Goal: Task Accomplishment & Management: Complete application form

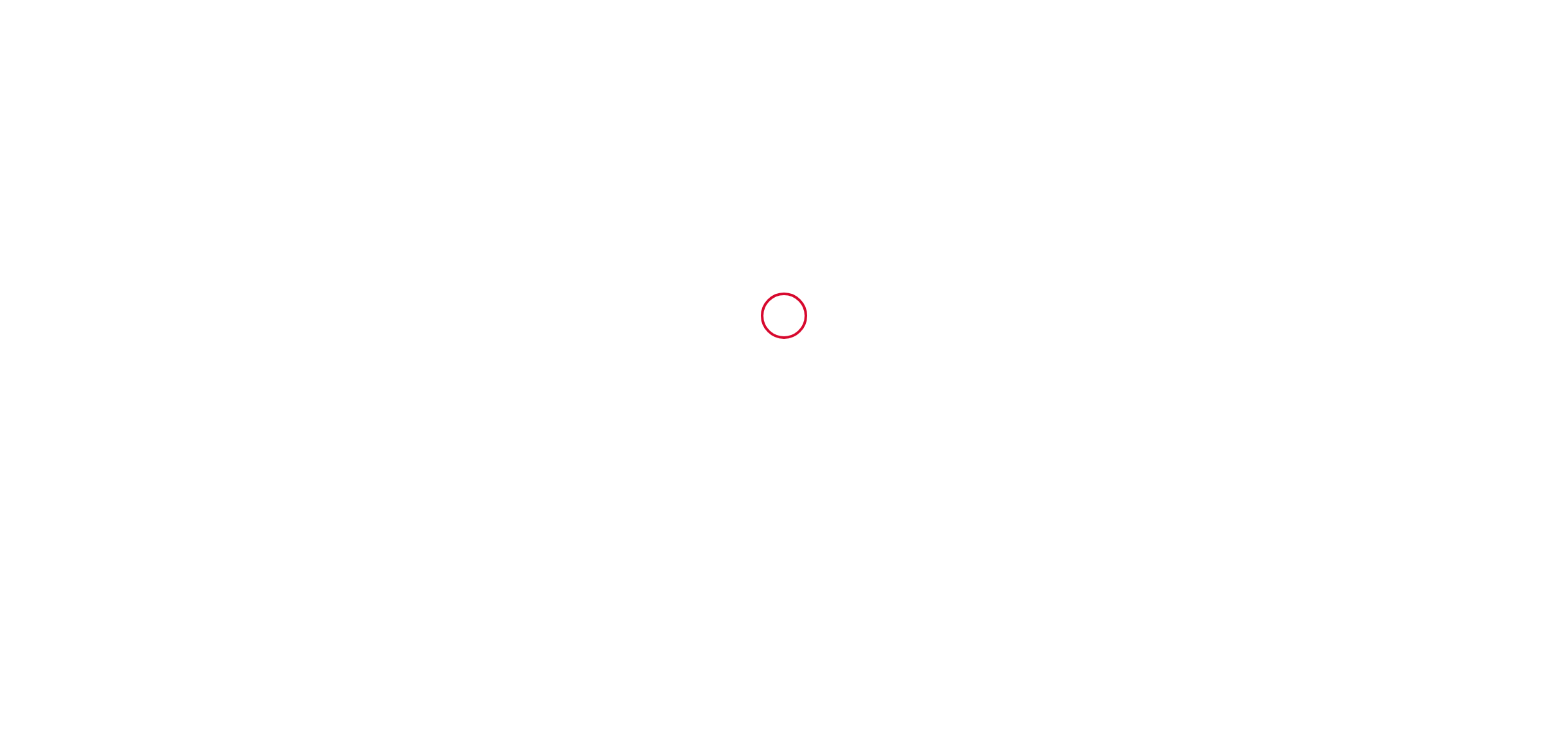
type input "6916043"
type input "LE RELAIS DE LA POSTE centre-ville 6 chbres 6 sdb 12 pers / Au Calme / Fibre"
type input "[STREET_ADDRESS]"
type input "59100"
type input "Roubaix"
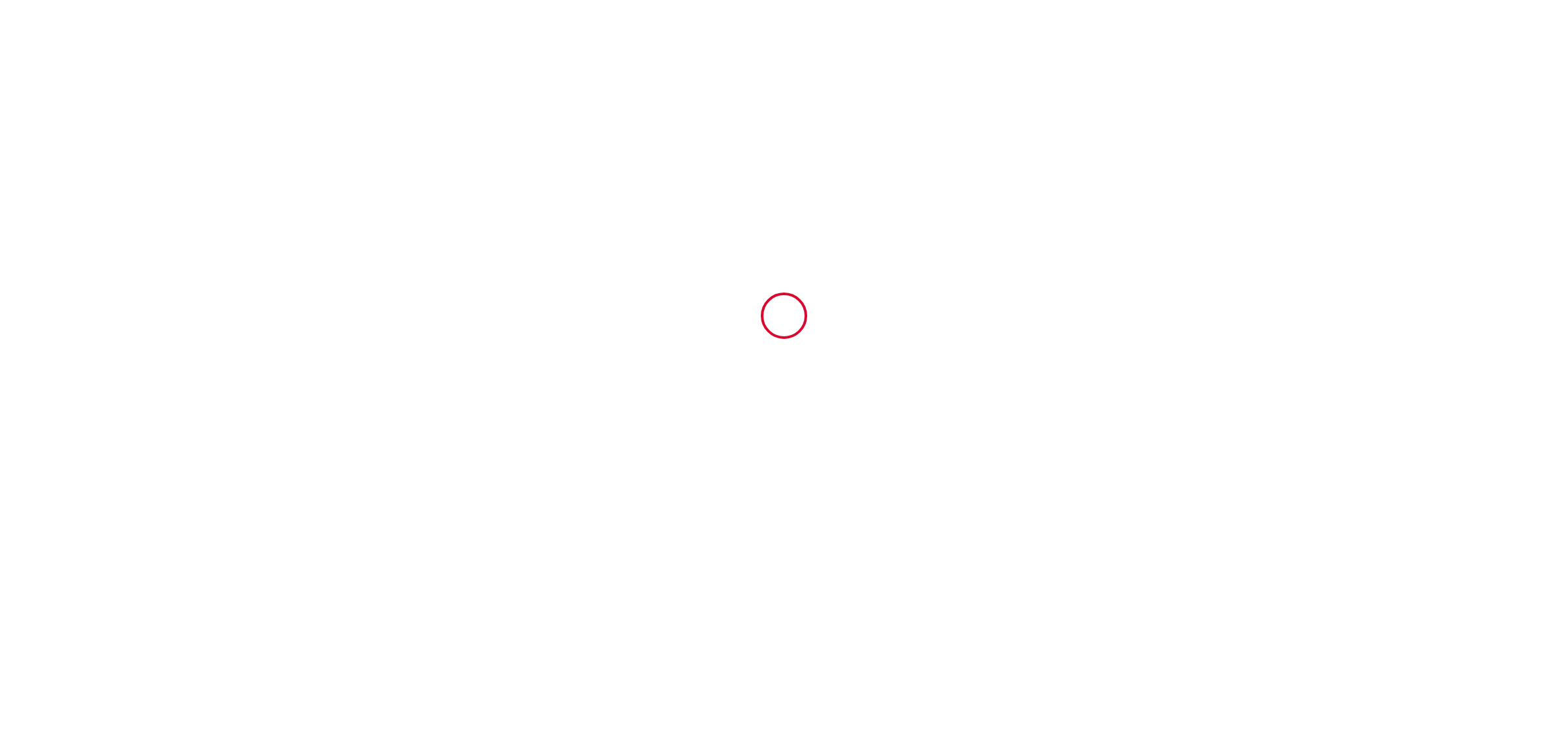
type input "[GEOGRAPHIC_DATA]"
type input "[DATE]"
type input "6"
type input "0"
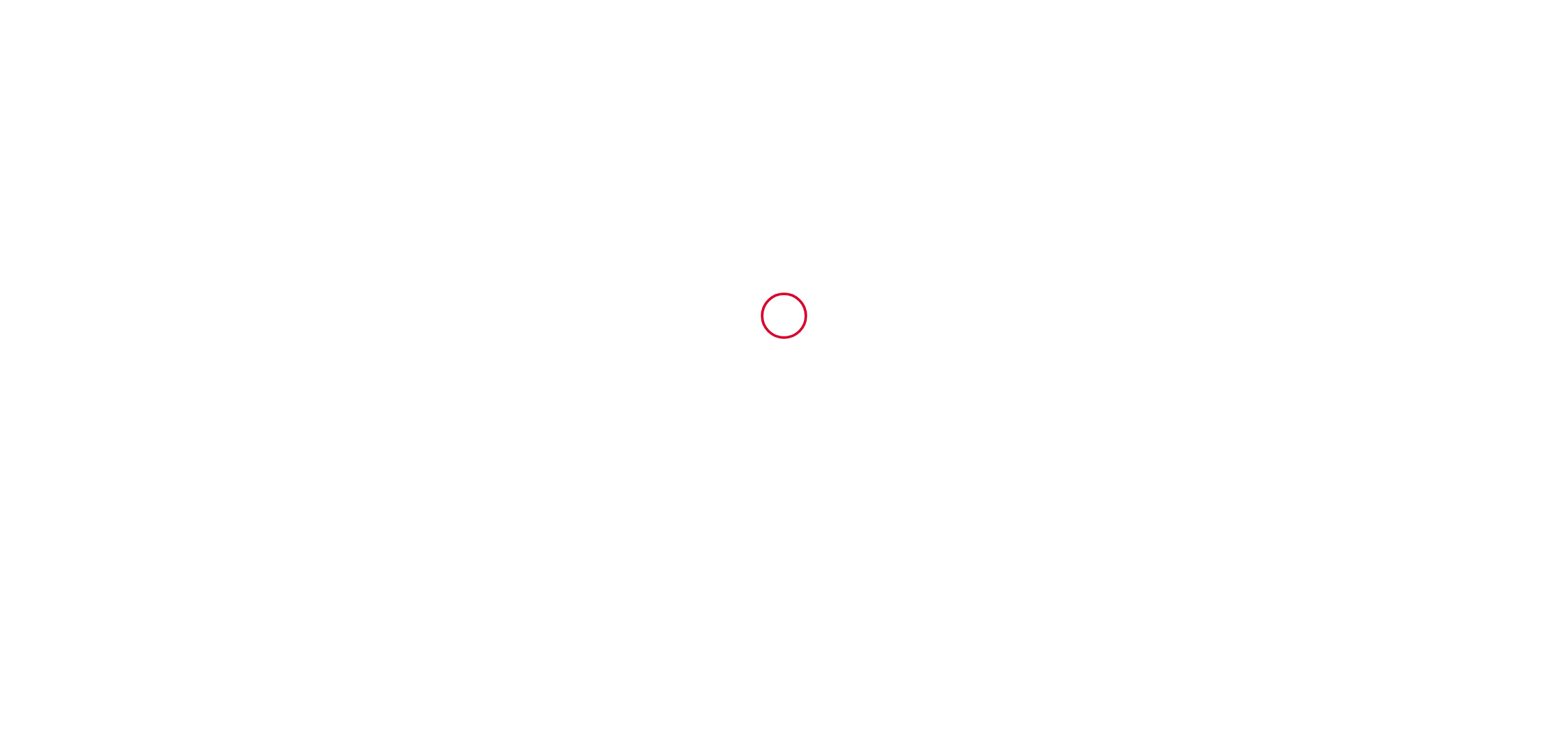
type input "600"
type input "5899.3"
type input "[PERSON_NAME] et [PERSON_NAME]"
type input "Fontanot"
type input "[STREET_ADDRESS]"
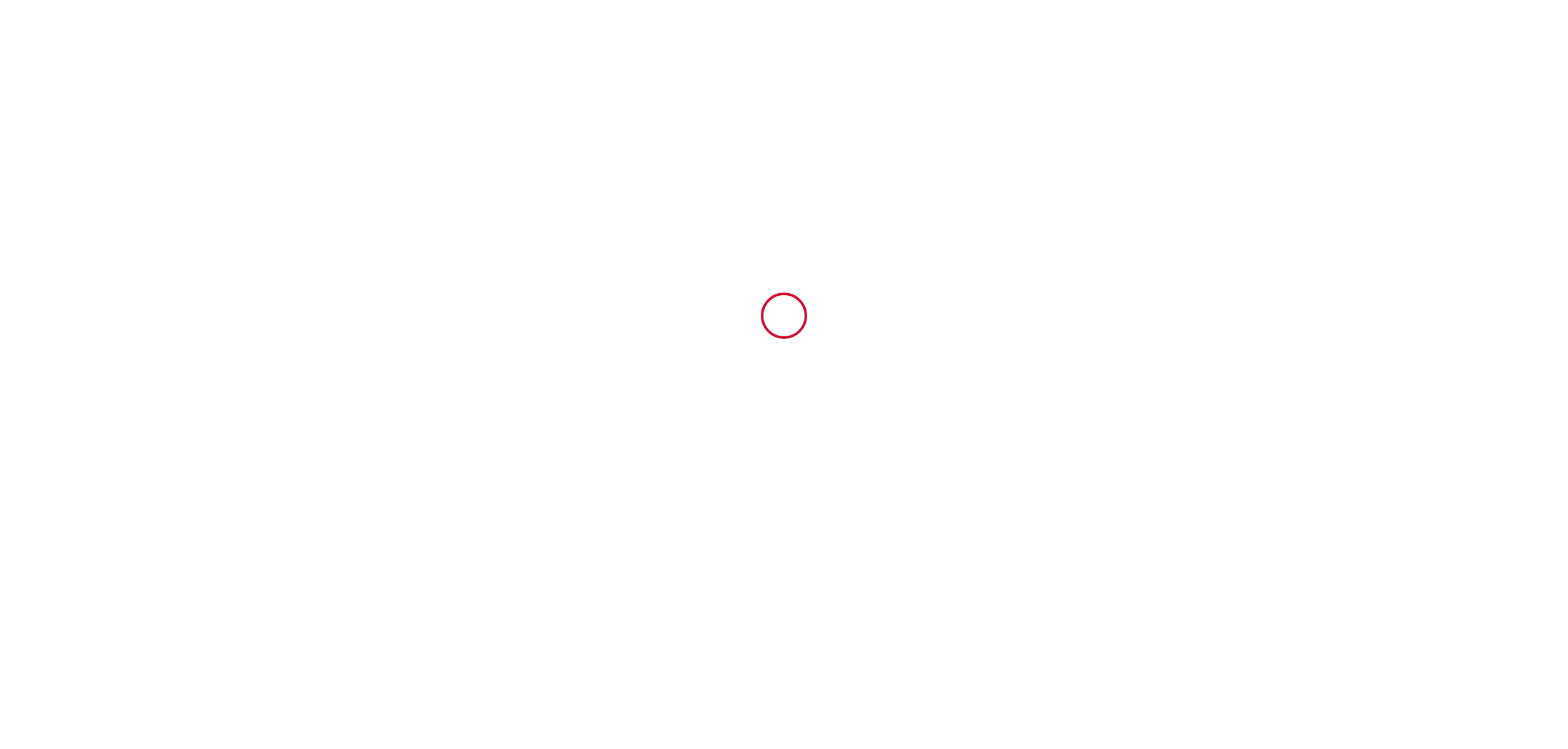
type input "59890"
type input "Quesnoy sur Deûle"
type input "[GEOGRAPHIC_DATA]"
type input "[EMAIL_ADDRESS][DOMAIN_NAME]"
type input "[PERSON_NAME]"
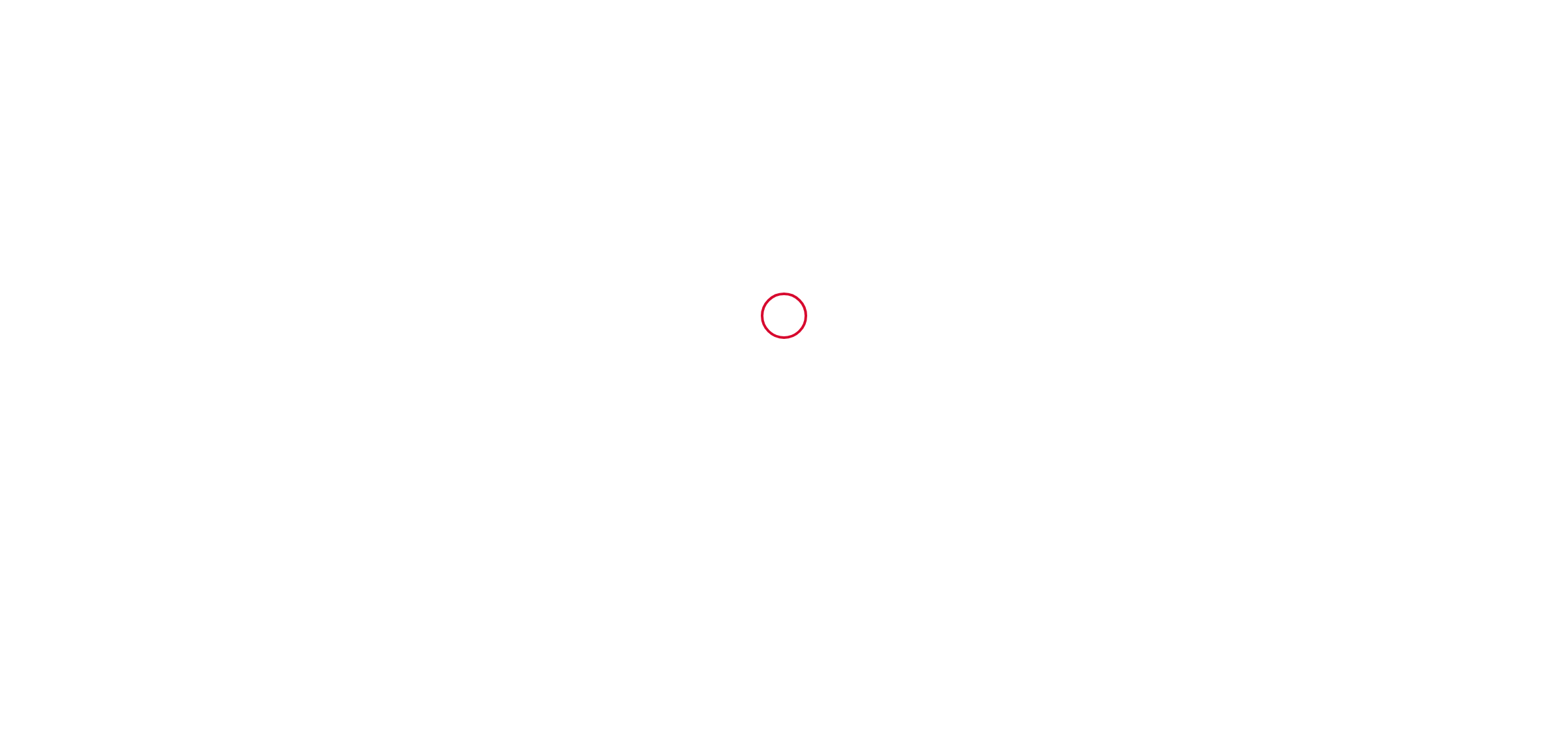
type input "Société CURIUM"
type input "[STREET_ADDRESS]"
type input "MONTAGNY"
type input "[PERSON_NAME][EMAIL_ADDRESS][DOMAIN_NAME]"
type input "[PHONE_NUMBER]"
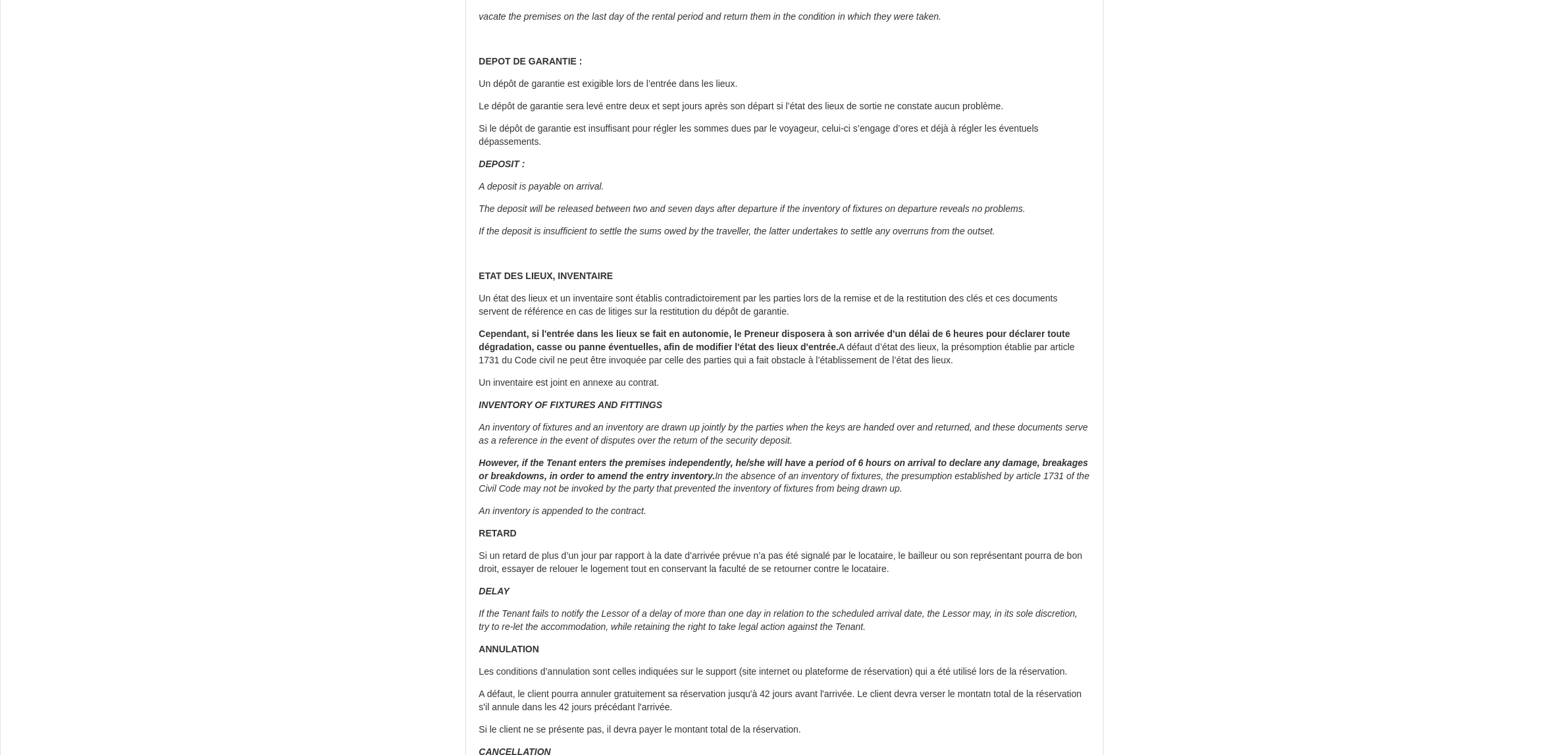
scroll to position [3262, 0]
